Goal: Task Accomplishment & Management: Manage account settings

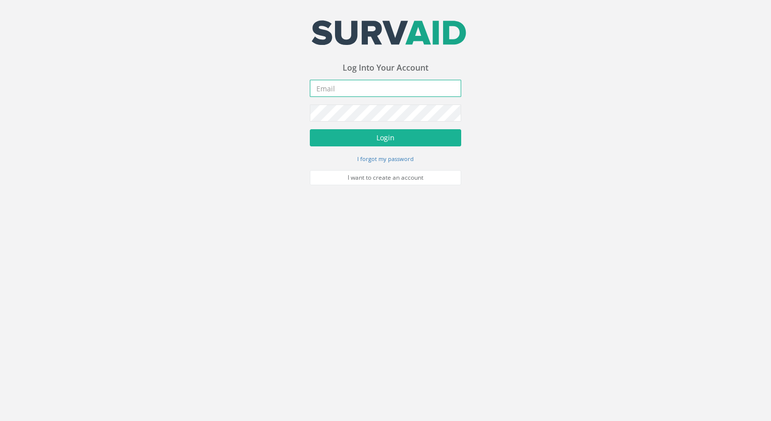
click at [347, 93] on input "email" at bounding box center [385, 88] width 151 height 17
type input "[EMAIL_ADDRESS][DOMAIN_NAME]"
click at [310, 129] on button "Login" at bounding box center [385, 137] width 151 height 17
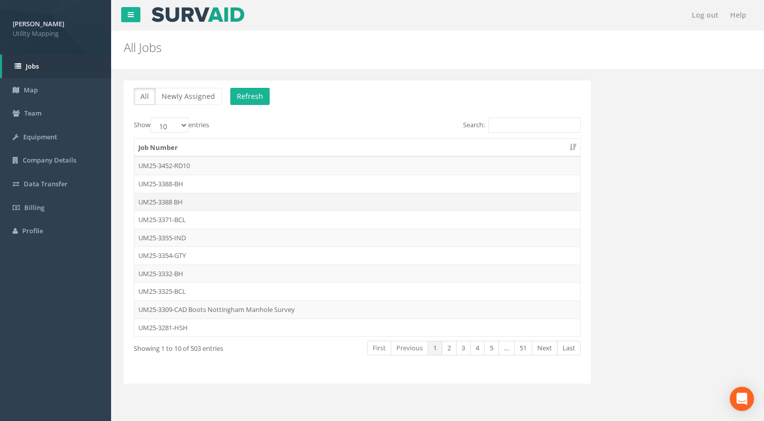
click at [172, 200] on td "UM25-3388 BH" at bounding box center [357, 202] width 446 height 18
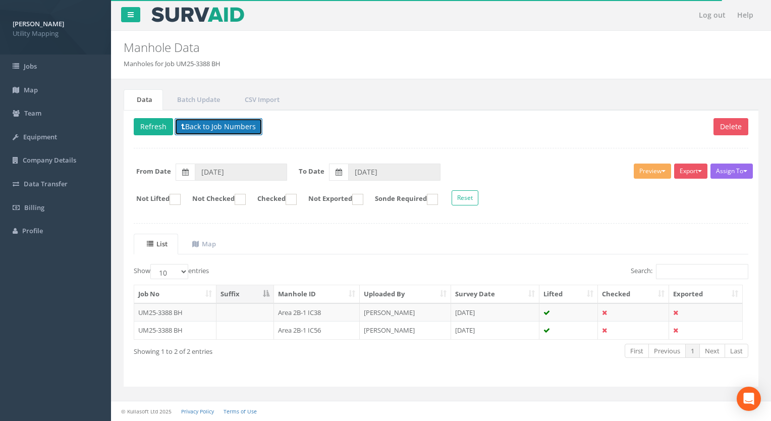
click at [216, 119] on button "Back to Job Numbers" at bounding box center [219, 126] width 88 height 17
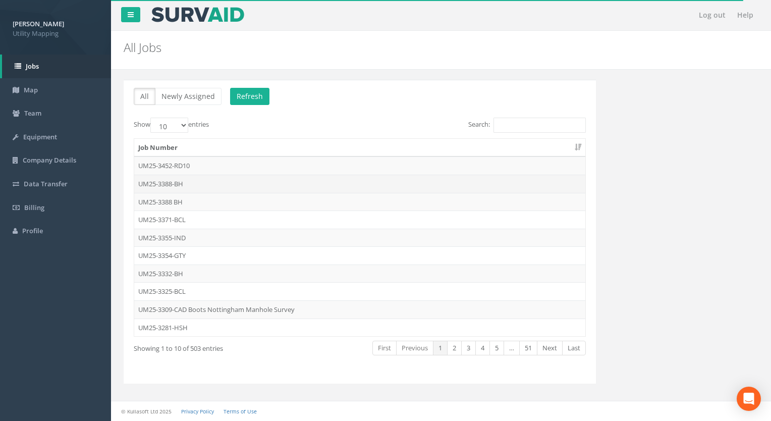
click at [180, 183] on td "UM25-3388-BH" at bounding box center [359, 184] width 451 height 18
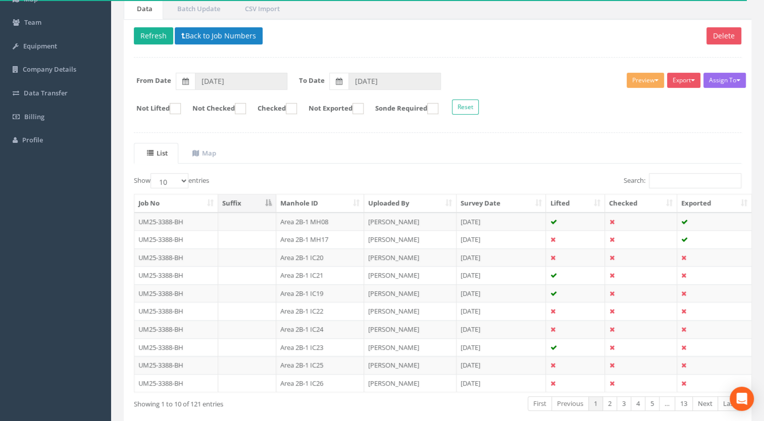
scroll to position [139, 0]
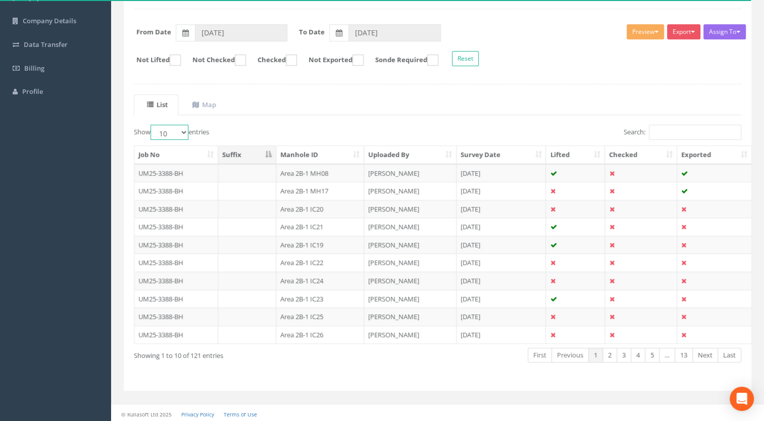
click at [153, 128] on select "10 25 50 100" at bounding box center [169, 132] width 38 height 15
click at [169, 131] on select "10 25 50 100" at bounding box center [169, 132] width 38 height 15
drag, startPoint x: 169, startPoint y: 132, endPoint x: 169, endPoint y: 140, distance: 7.6
click at [169, 132] on select "10 25 50 100" at bounding box center [169, 132] width 38 height 15
select select "100"
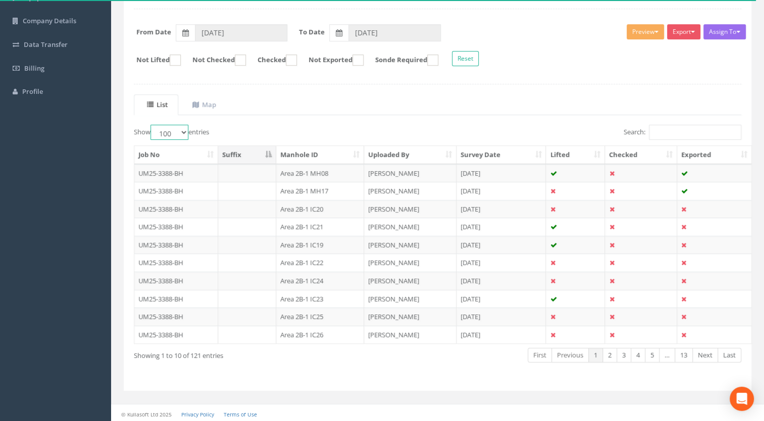
click at [152, 125] on select "10 25 50 100" at bounding box center [169, 132] width 38 height 15
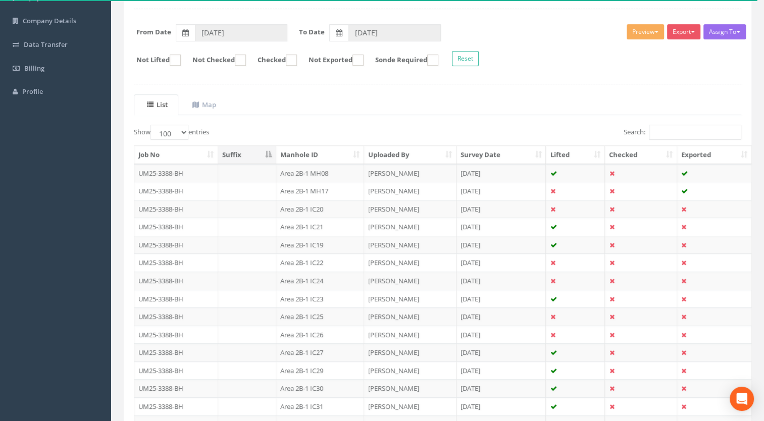
click at [308, 146] on th "Manhole ID" at bounding box center [320, 155] width 88 height 18
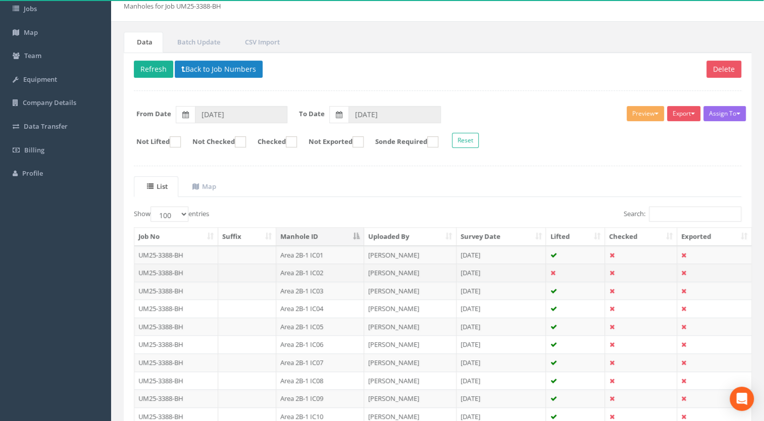
scroll to position [38, 0]
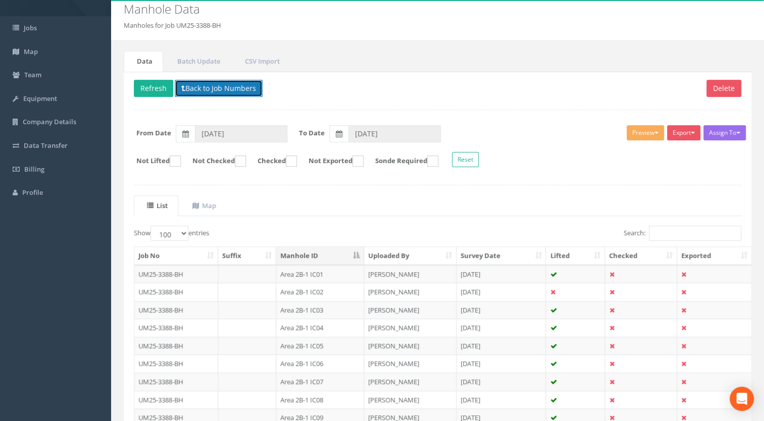
click at [218, 91] on button "Back to Job Numbers" at bounding box center [219, 88] width 88 height 17
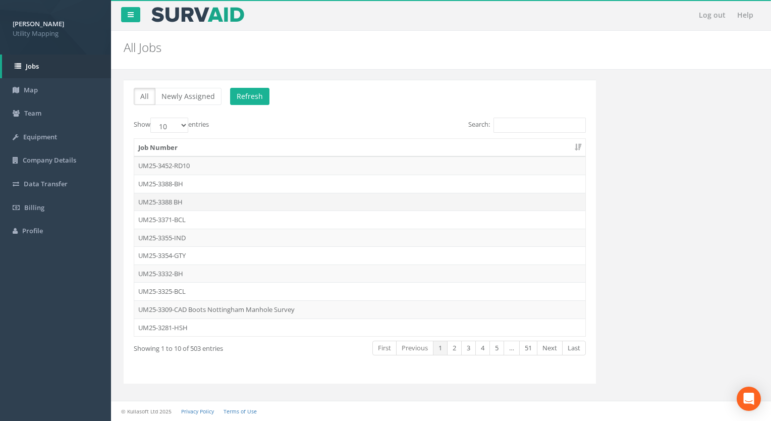
click at [175, 201] on td "UM25-3388 BH" at bounding box center [359, 202] width 451 height 18
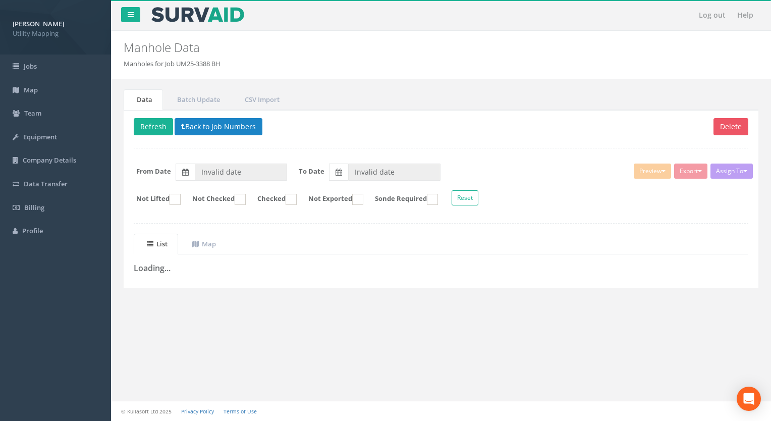
type input "[DATE]"
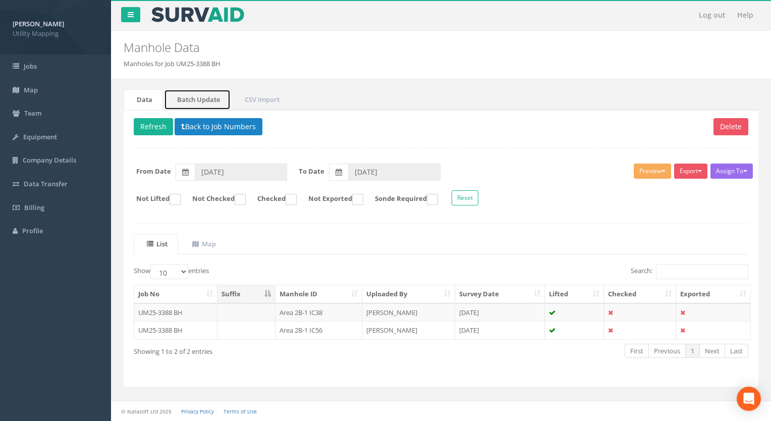
click at [208, 93] on link "Batch Update" at bounding box center [197, 99] width 67 height 21
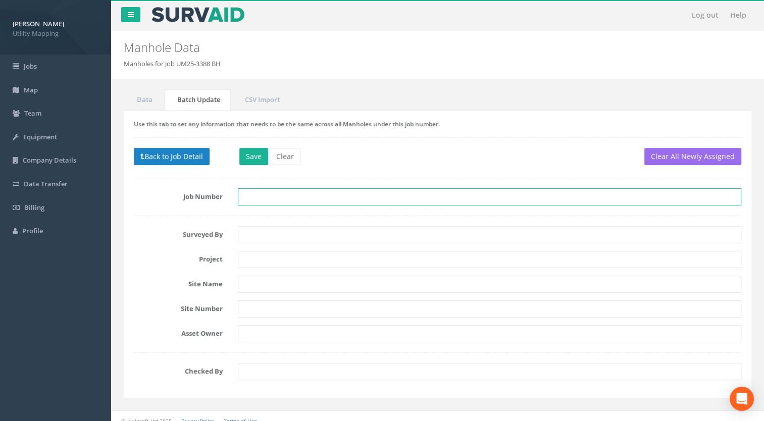
click at [247, 195] on input "text" at bounding box center [490, 196] width 504 height 17
drag, startPoint x: 224, startPoint y: 63, endPoint x: 178, endPoint y: 65, distance: 46.5
click at [178, 65] on ol "Manholes for Job UM25-3388 BH" at bounding box center [384, 64] width 520 height 10
copy li "UM25-3388 BH"
click at [251, 203] on input "text" at bounding box center [490, 196] width 504 height 17
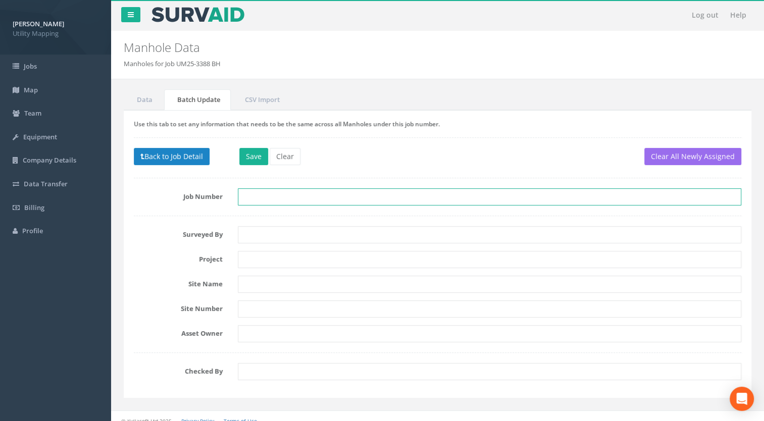
paste input "UM25-3388 BH"
click at [284, 197] on input "UM25-3388 BH" at bounding box center [490, 196] width 504 height 17
type input "UM25-3388-BH"
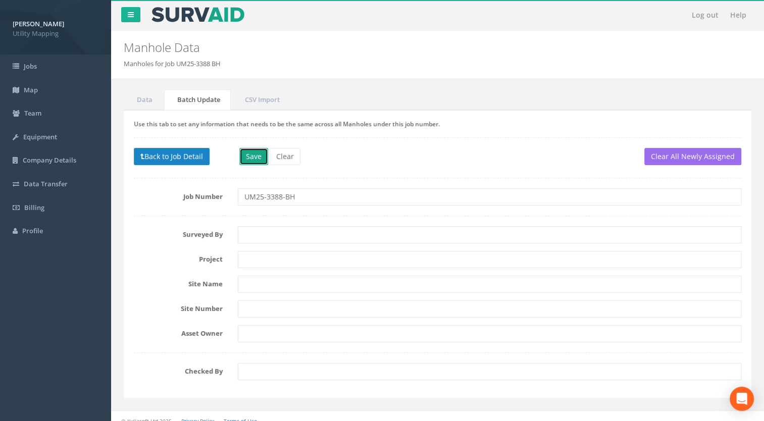
click at [255, 153] on button "Save" at bounding box center [253, 156] width 29 height 17
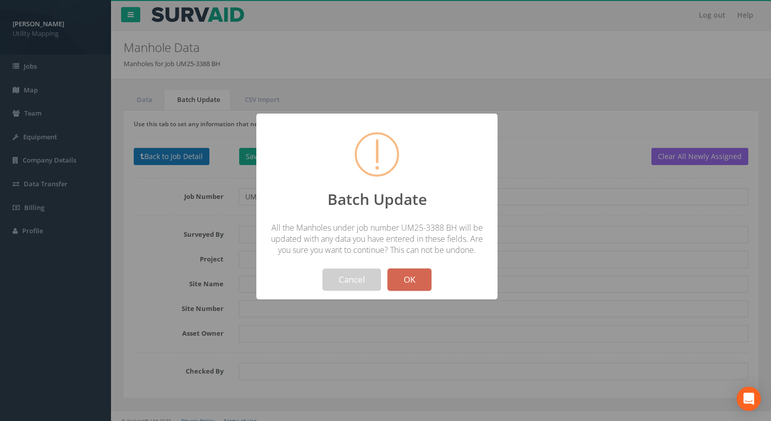
click at [425, 281] on button "OK" at bounding box center [410, 280] width 44 height 22
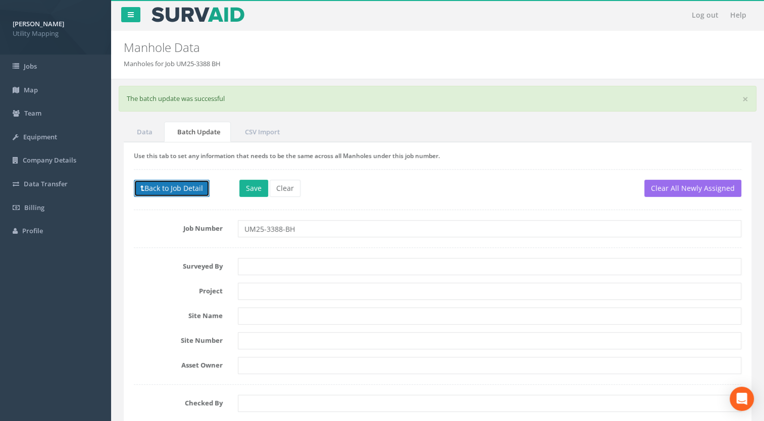
click at [185, 189] on button "Back to Job Detail" at bounding box center [172, 188] width 76 height 17
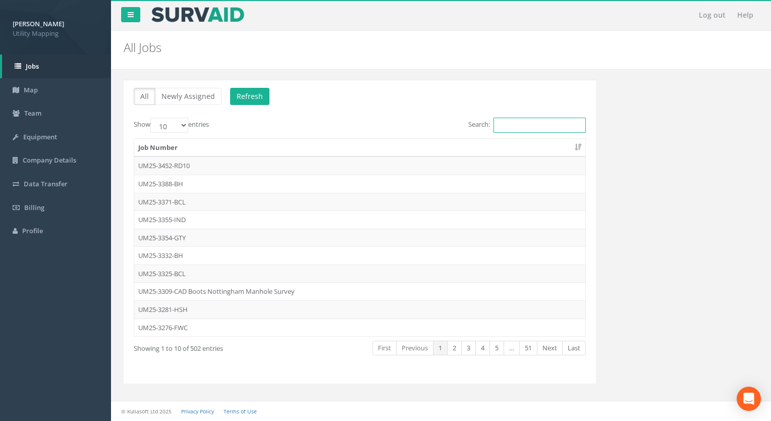
click at [525, 122] on input "Search:" at bounding box center [540, 125] width 92 height 15
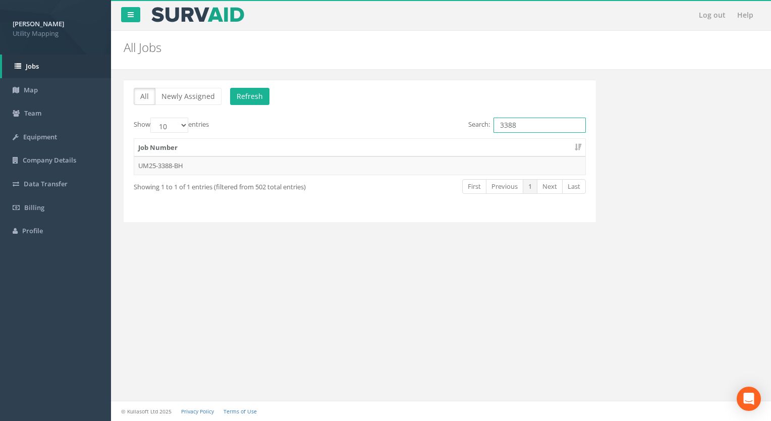
type input "3388"
click at [180, 175] on div "Job Number UM25-3388-BH" at bounding box center [359, 156] width 467 height 43
click at [182, 168] on td "UM25-3388-BH" at bounding box center [359, 165] width 451 height 18
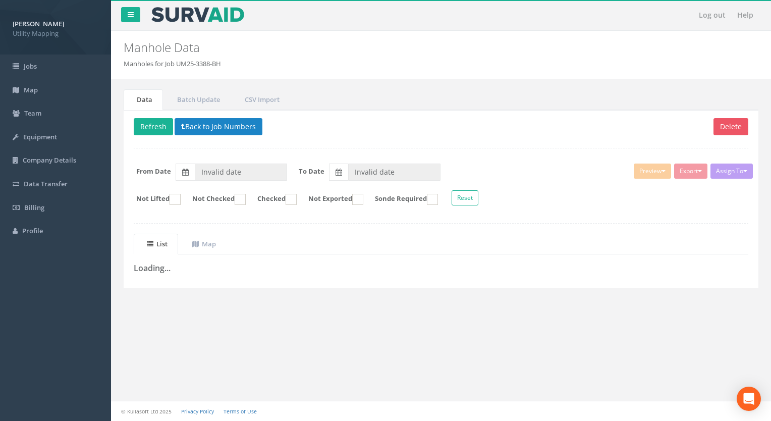
type input "[DATE]"
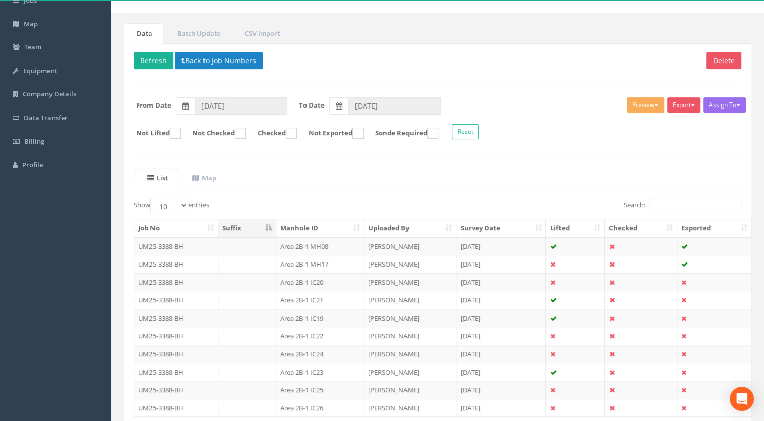
scroll to position [139, 0]
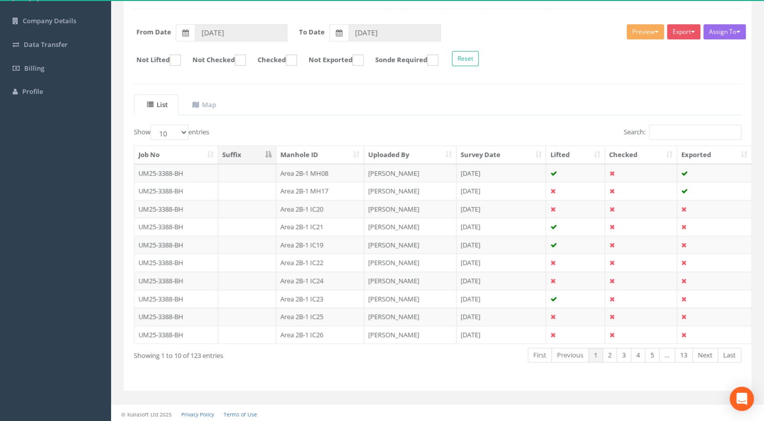
click at [329, 154] on th "Manhole ID" at bounding box center [320, 155] width 88 height 18
click at [164, 136] on select "10 25 50 100" at bounding box center [169, 132] width 38 height 15
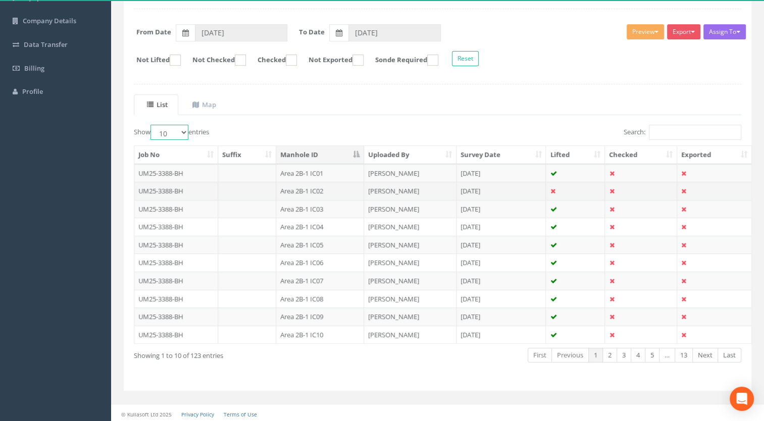
select select "100"
click at [152, 125] on select "10 25 50 100" at bounding box center [169, 132] width 38 height 15
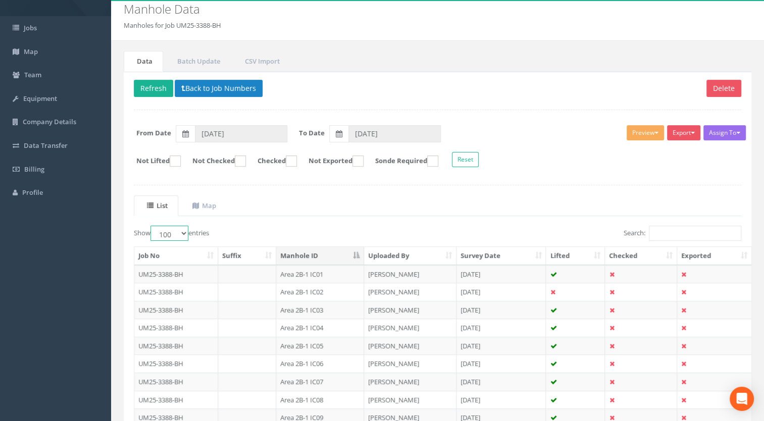
scroll to position [0, 0]
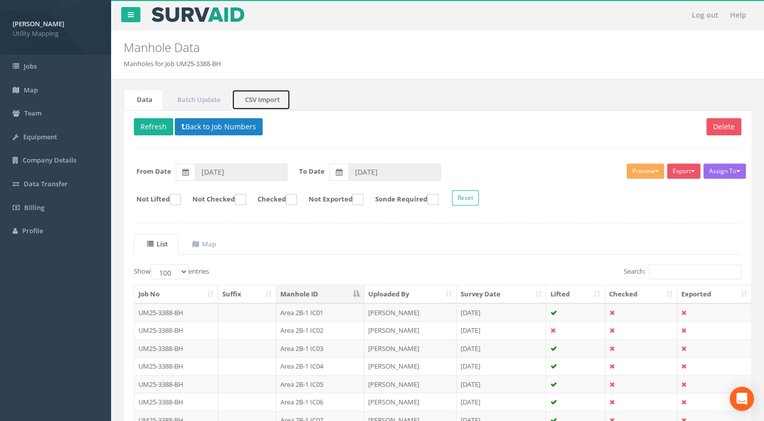
click at [245, 98] on link "CSV Import" at bounding box center [261, 99] width 59 height 21
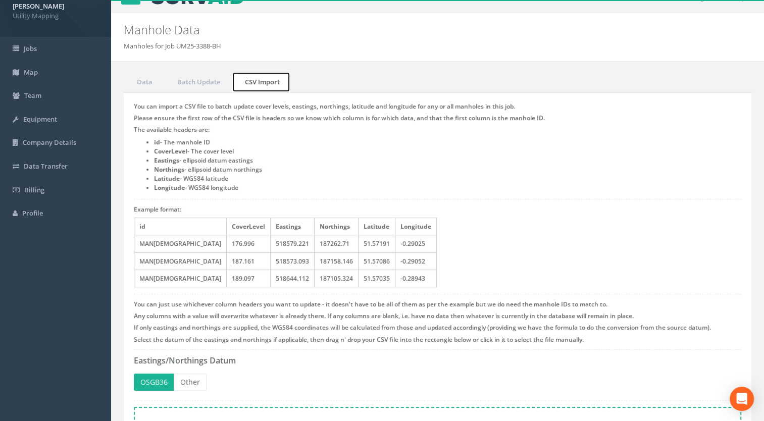
scroll to position [122, 0]
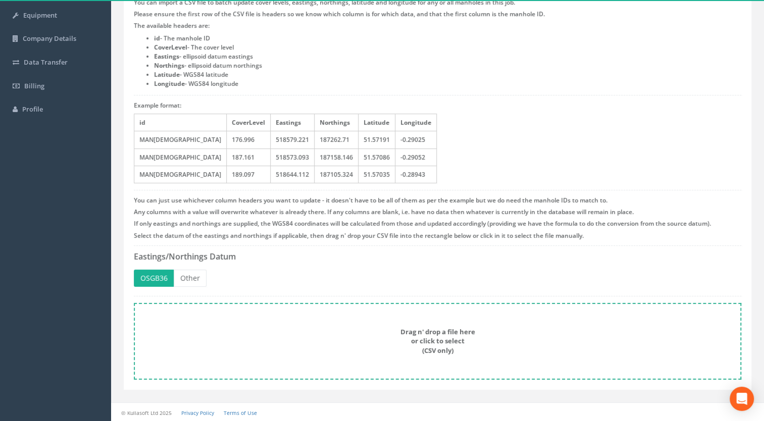
click at [358, 349] on div "Drag n' drop a file here or click to select (CSV only)" at bounding box center [437, 341] width 585 height 28
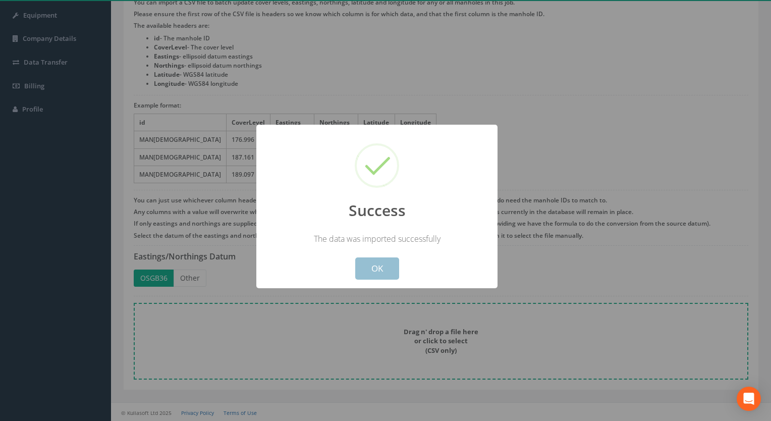
click at [379, 275] on button "OK" at bounding box center [377, 268] width 44 height 22
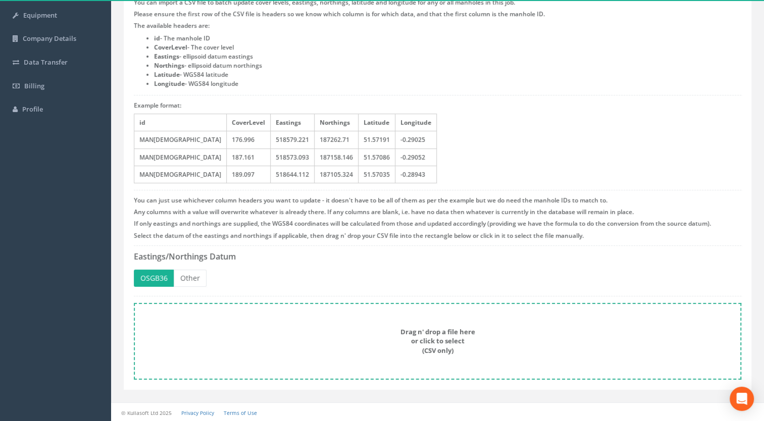
click at [417, 345] on div "Drag n' drop a file here or click to select (CSV only)" at bounding box center [437, 341] width 585 height 28
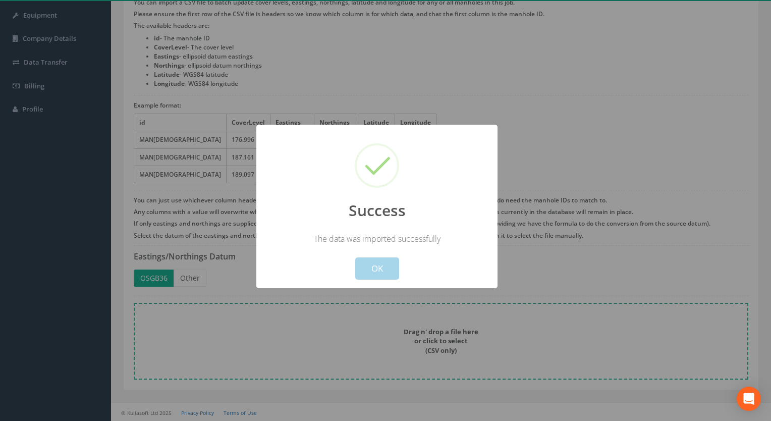
click at [383, 266] on button "OK" at bounding box center [377, 268] width 44 height 22
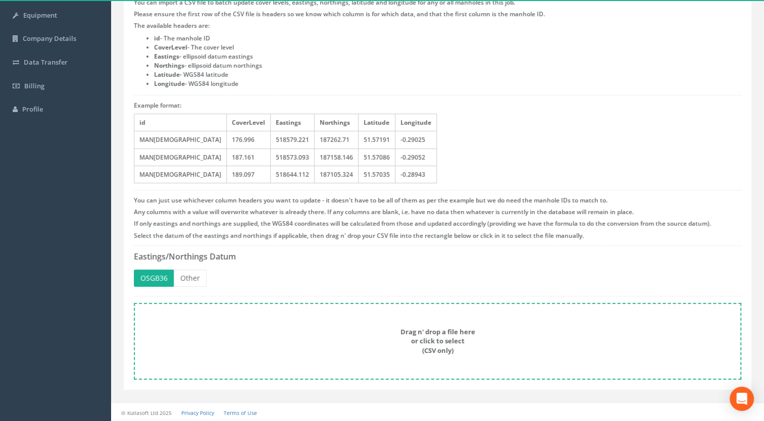
scroll to position [0, 0]
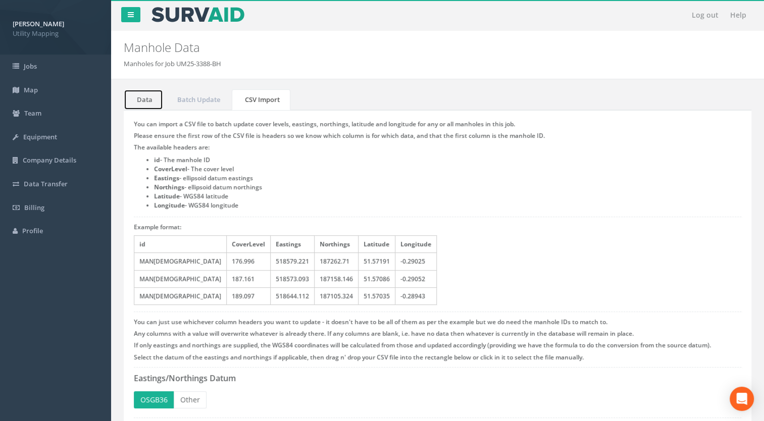
click at [137, 100] on link "Data" at bounding box center [143, 99] width 39 height 21
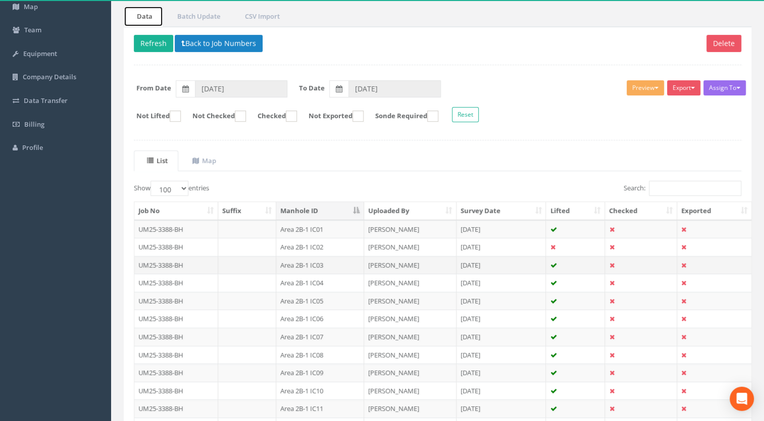
scroll to position [101, 0]
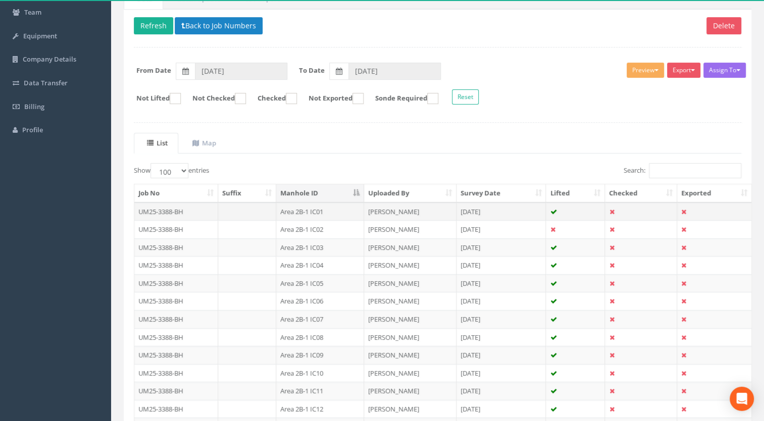
click at [313, 212] on td "Area 2B-1 IC01" at bounding box center [320, 211] width 88 height 18
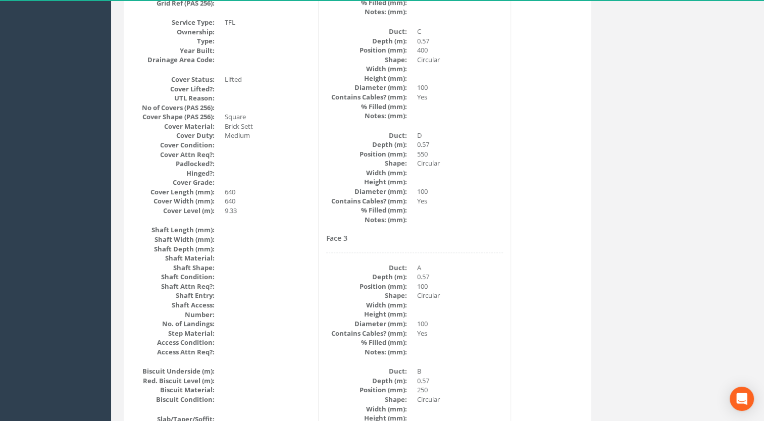
scroll to position [50, 0]
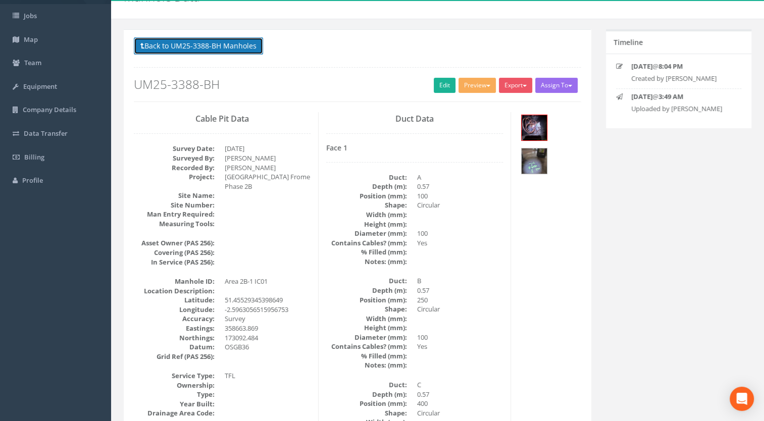
click at [212, 39] on button "Back to UM25-3388-BH Manholes" at bounding box center [198, 45] width 129 height 17
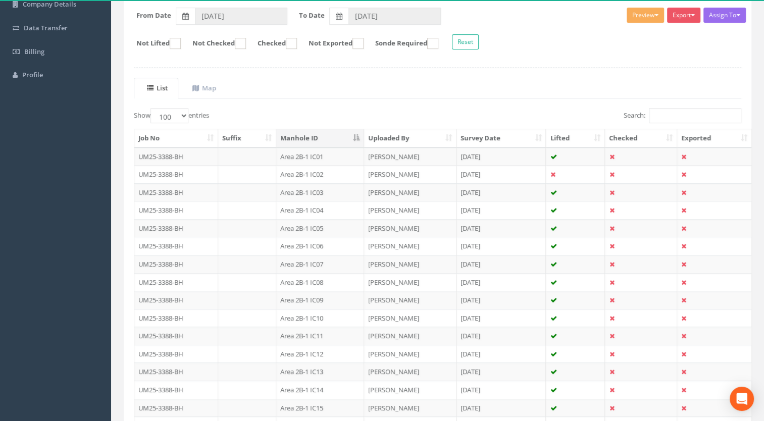
scroll to position [101, 0]
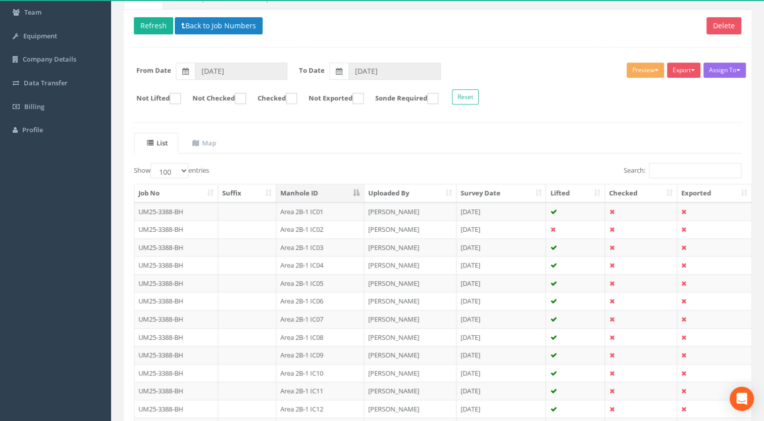
click at [326, 194] on th "Manhole ID" at bounding box center [320, 193] width 88 height 18
click at [330, 194] on th "Manhole ID" at bounding box center [320, 193] width 88 height 18
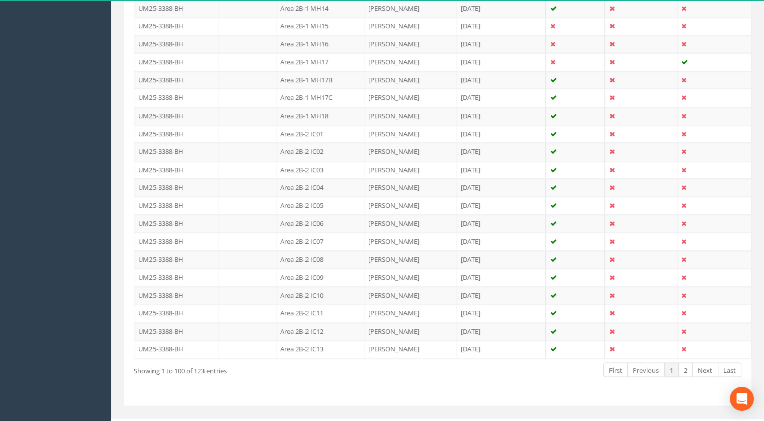
scroll to position [1746, 0]
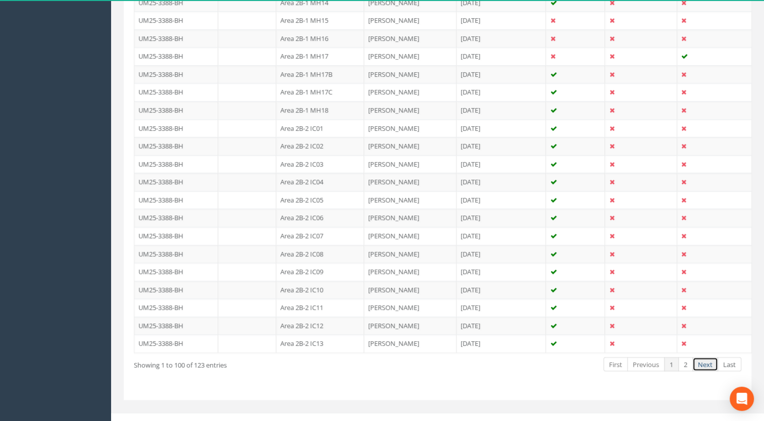
click at [709, 357] on link "Next" at bounding box center [705, 364] width 26 height 15
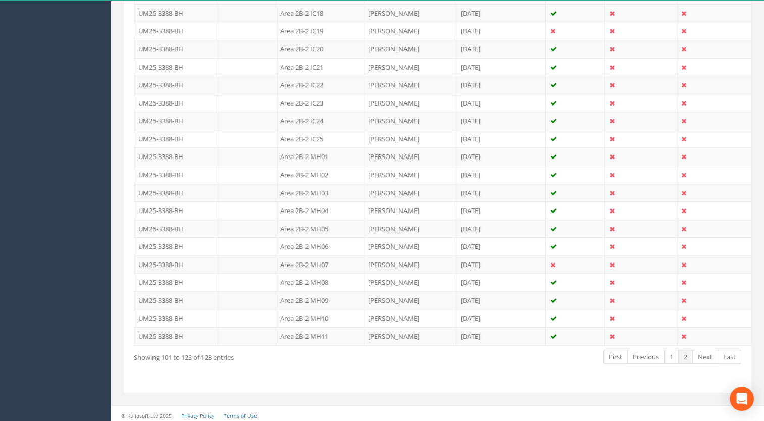
drag, startPoint x: 0, startPoint y: 127, endPoint x: 0, endPoint y: 121, distance: 5.6
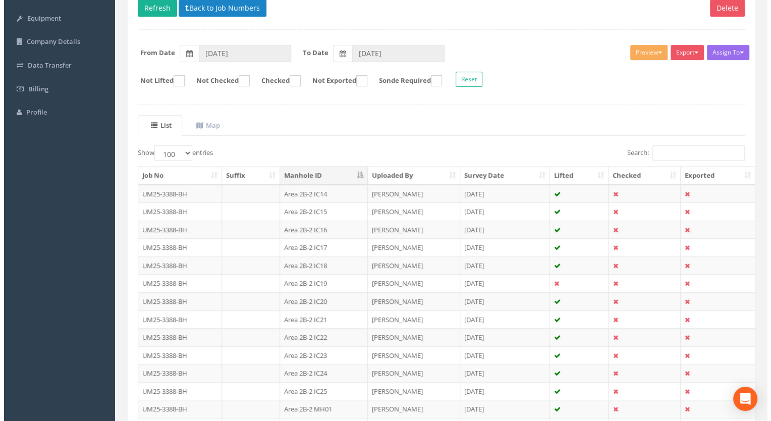
scroll to position [0, 0]
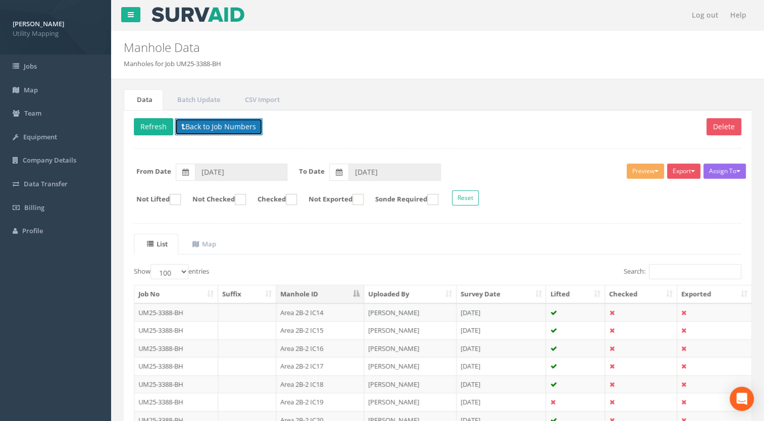
click at [217, 128] on button "Back to Job Numbers" at bounding box center [219, 126] width 88 height 17
